Goal: Transaction & Acquisition: Purchase product/service

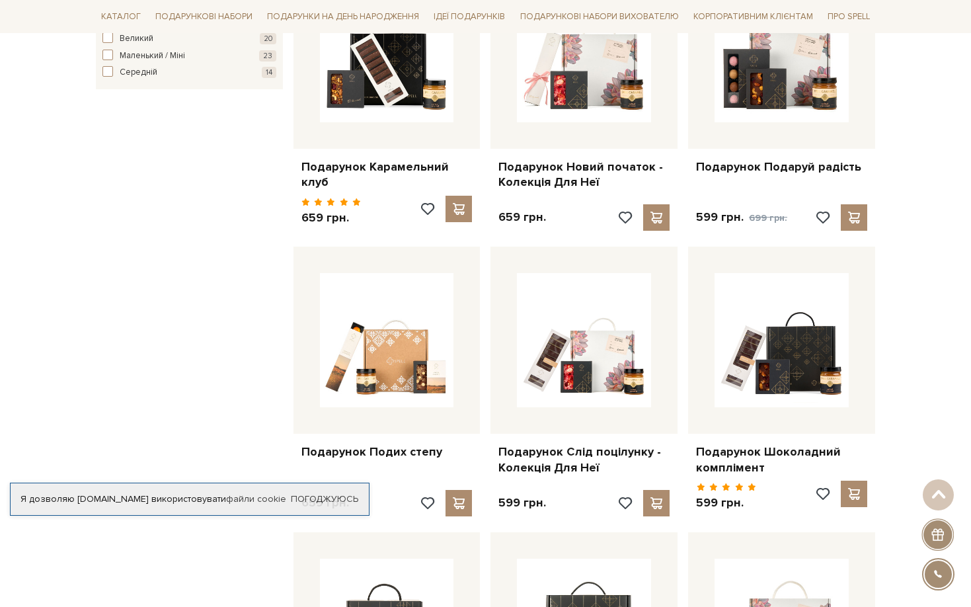
scroll to position [886, 0]
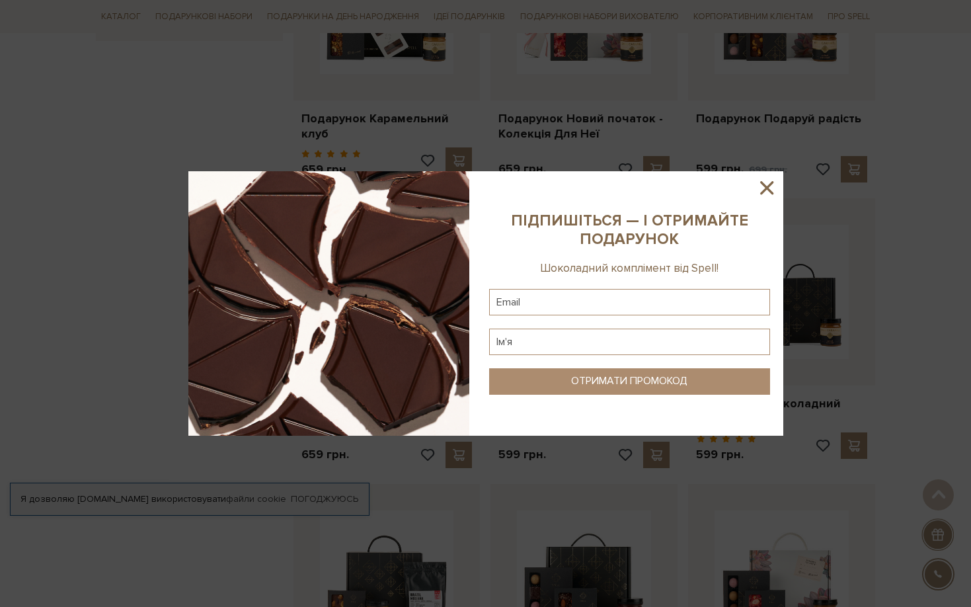
click at [769, 187] on icon at bounding box center [767, 187] width 22 height 22
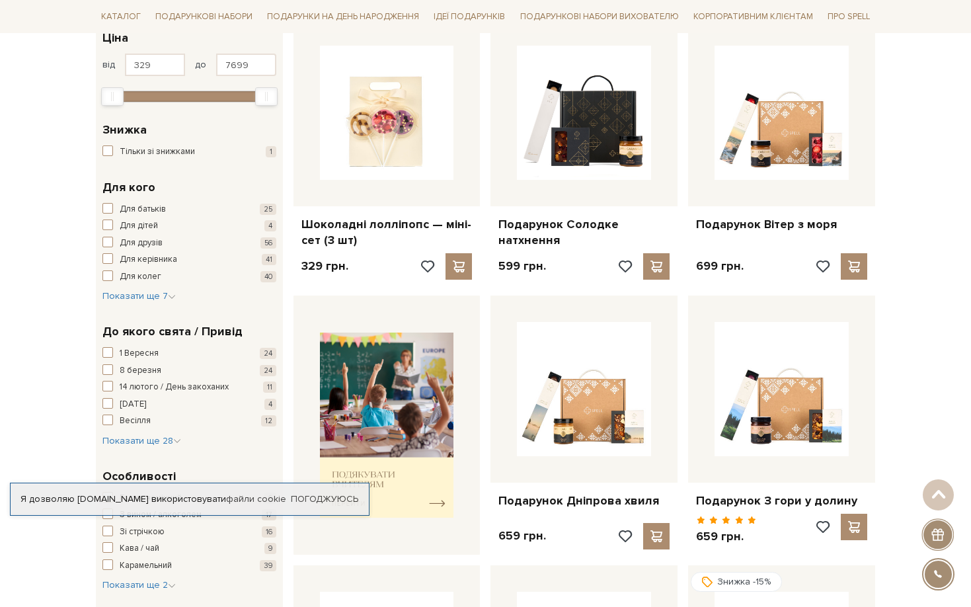
scroll to position [241, 0]
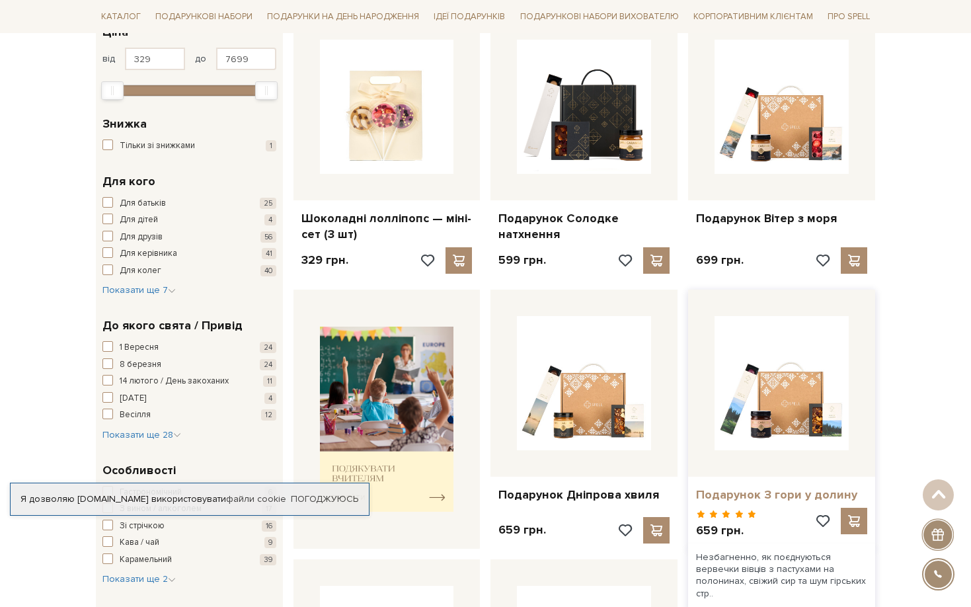
click at [820, 497] on link "Подарунок З гори у долину" at bounding box center [781, 494] width 171 height 15
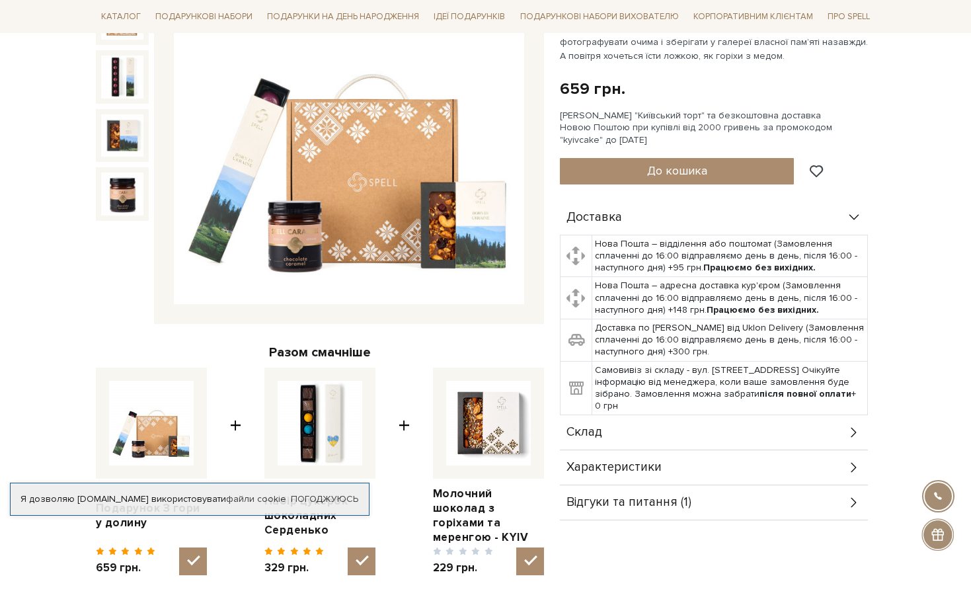
scroll to position [206, 0]
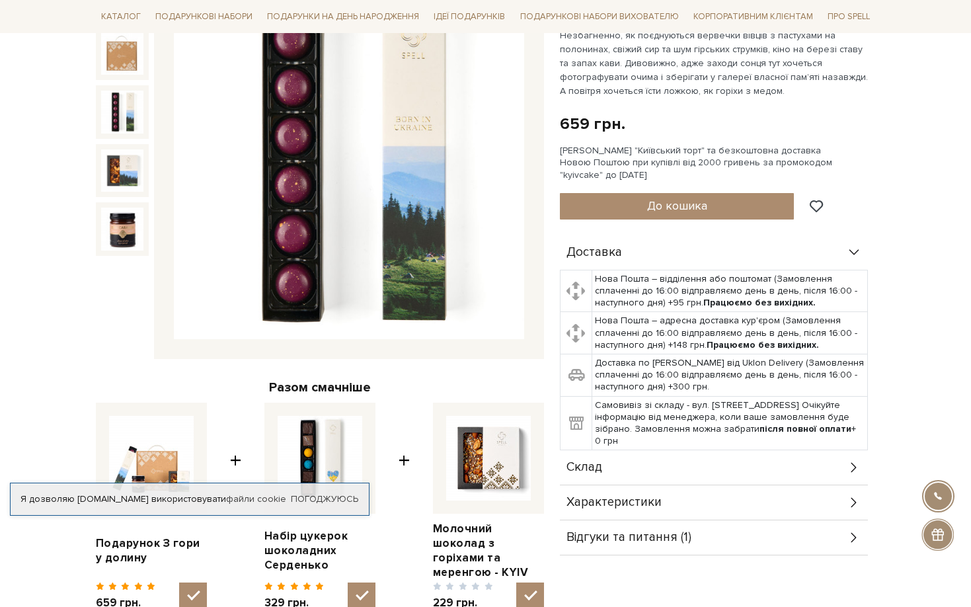
click at [138, 108] on img at bounding box center [122, 112] width 42 height 42
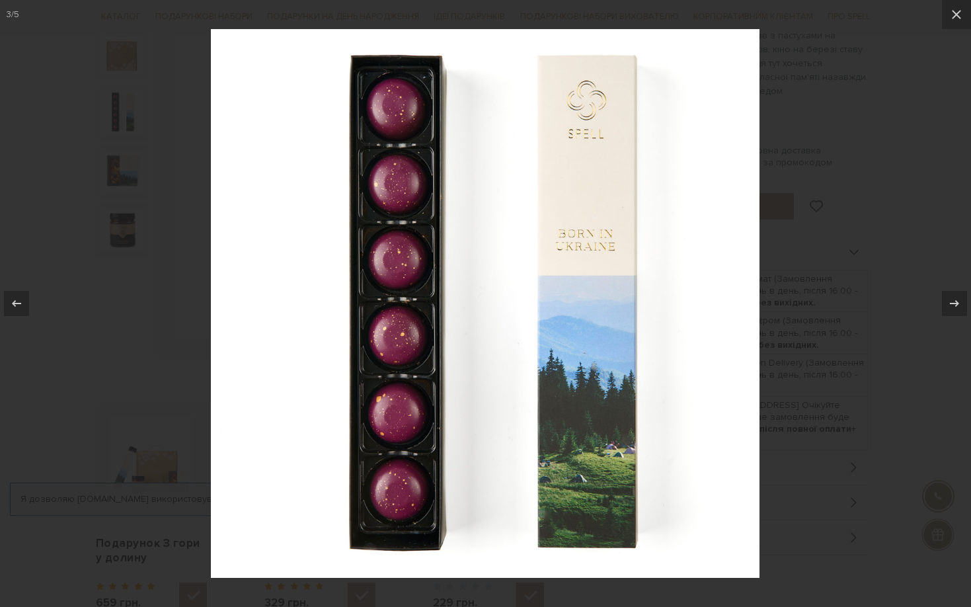
click at [149, 326] on div at bounding box center [485, 303] width 971 height 607
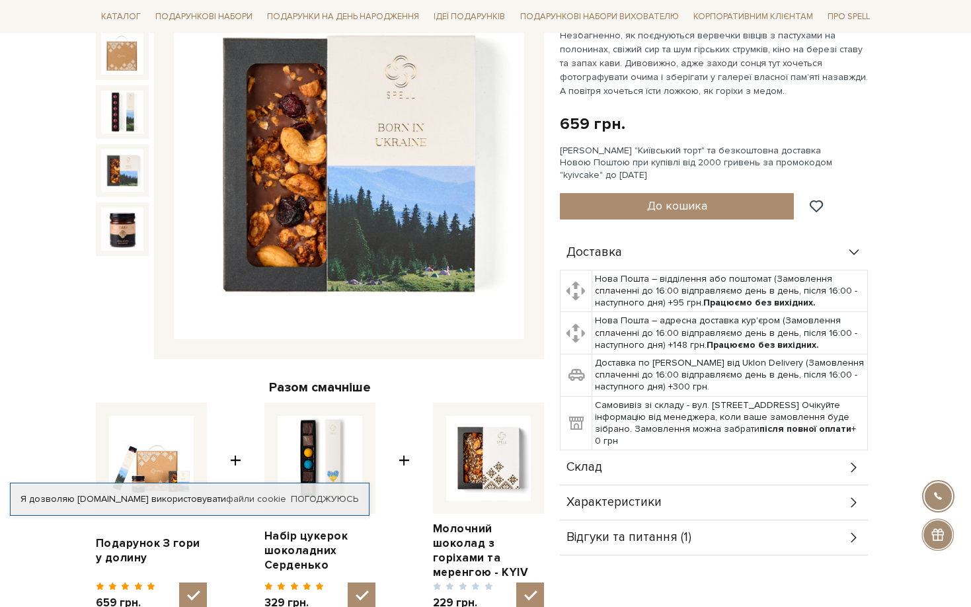
click at [123, 181] on img at bounding box center [122, 170] width 42 height 42
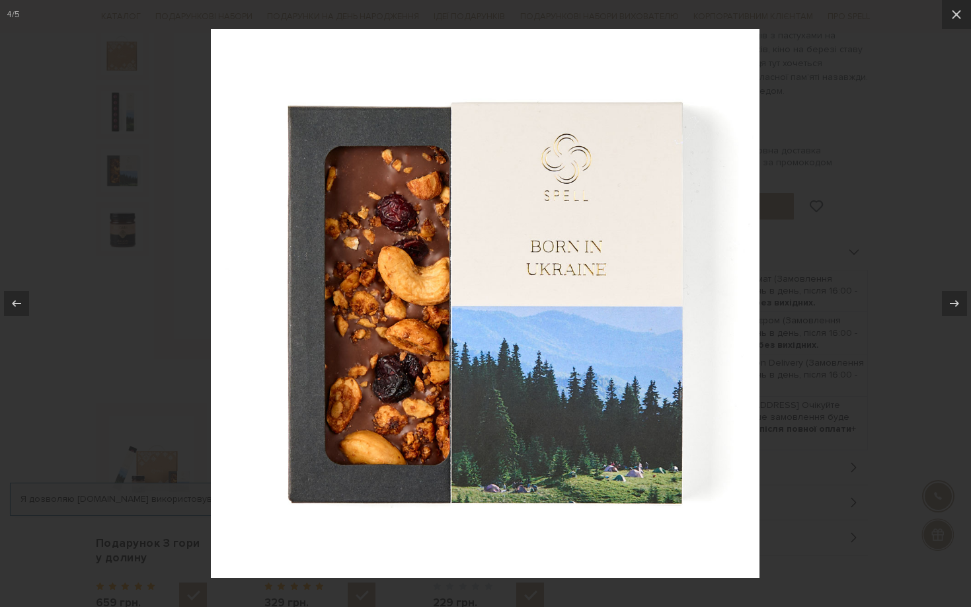
click at [122, 224] on div at bounding box center [485, 303] width 971 height 607
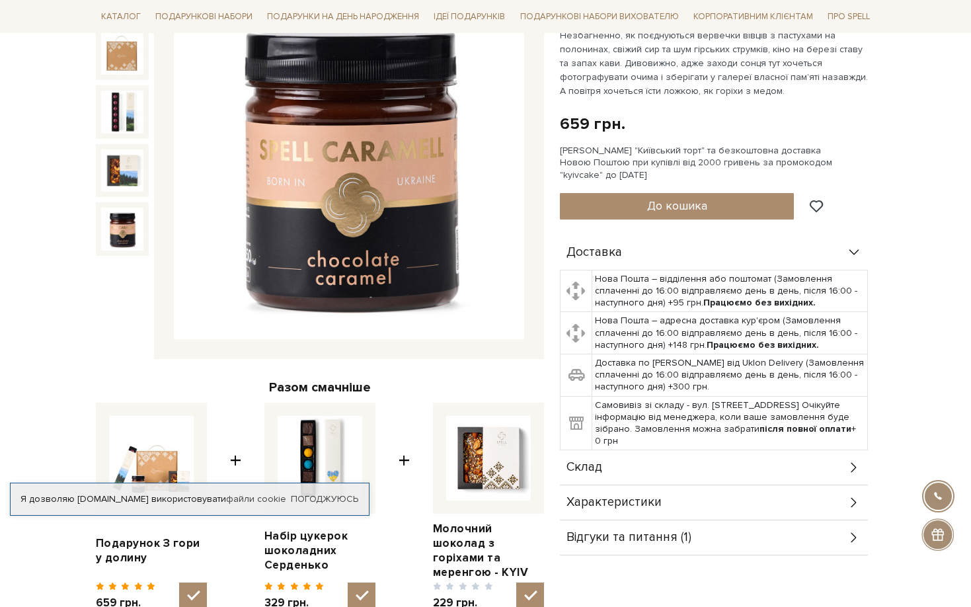
click at [122, 239] on img at bounding box center [122, 229] width 42 height 42
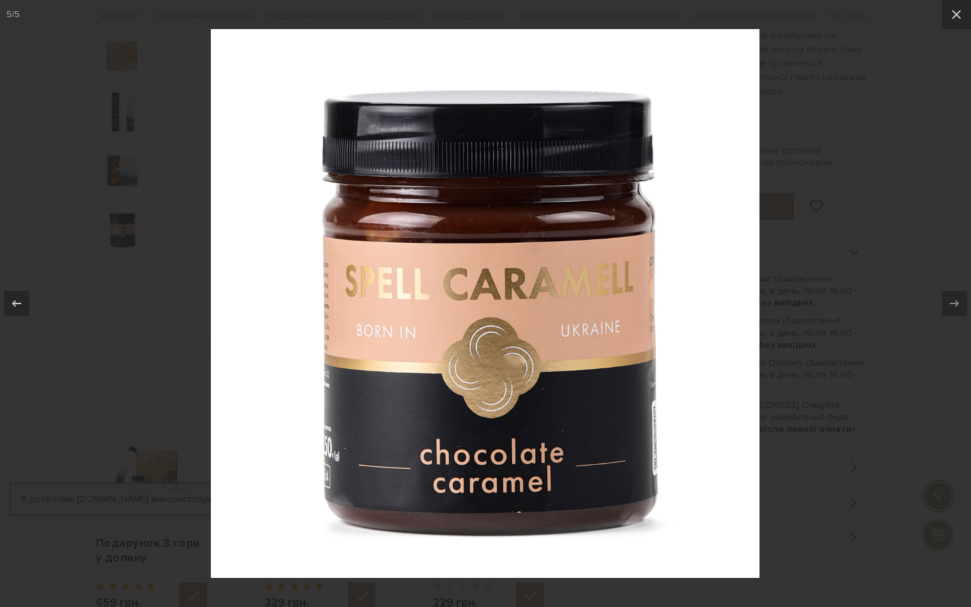
click at [118, 374] on div at bounding box center [485, 303] width 971 height 607
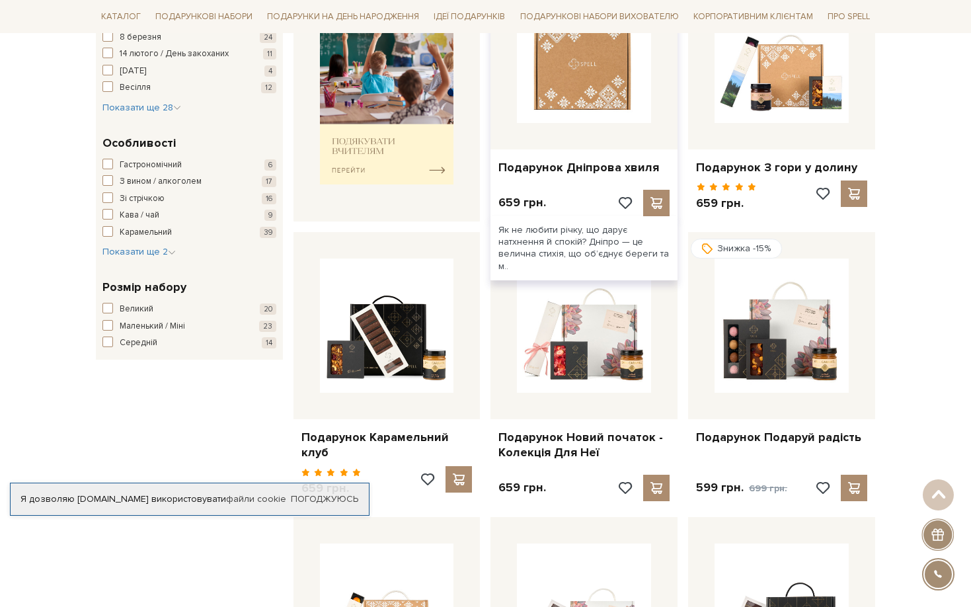
scroll to position [596, 0]
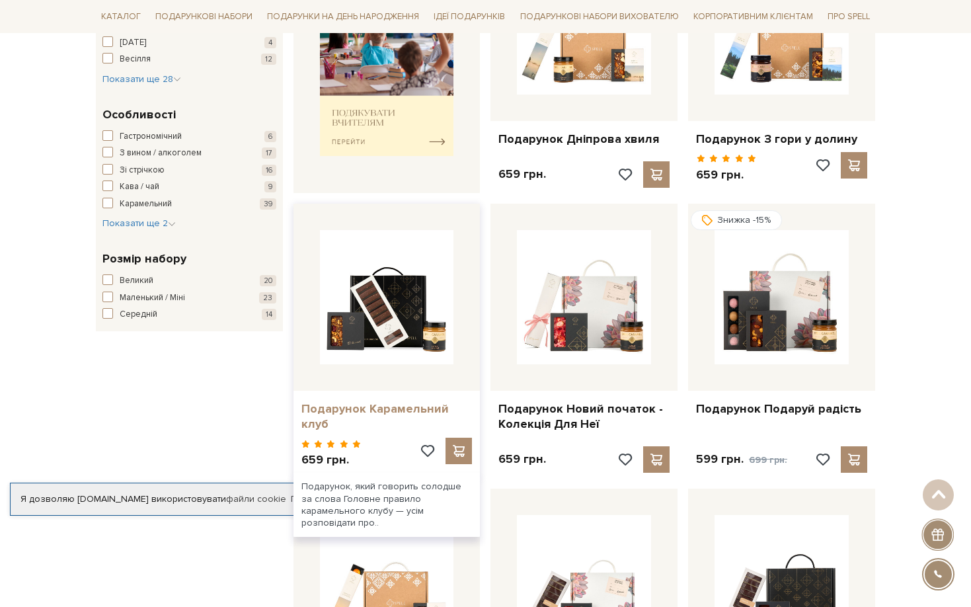
click at [401, 406] on link "Подарунок Карамельний клуб" at bounding box center [386, 416] width 171 height 31
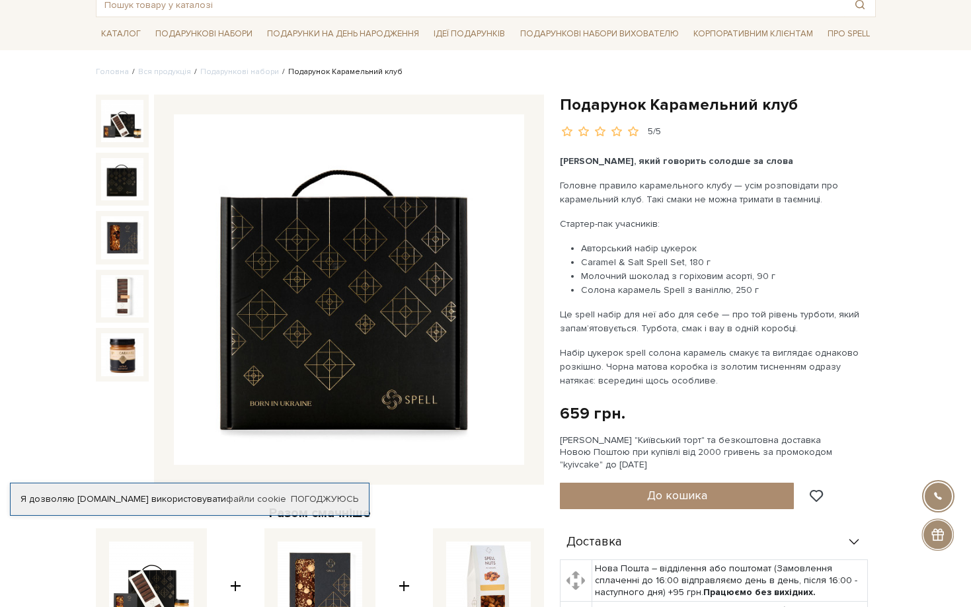
scroll to position [67, 0]
